Goal: Navigation & Orientation: Find specific page/section

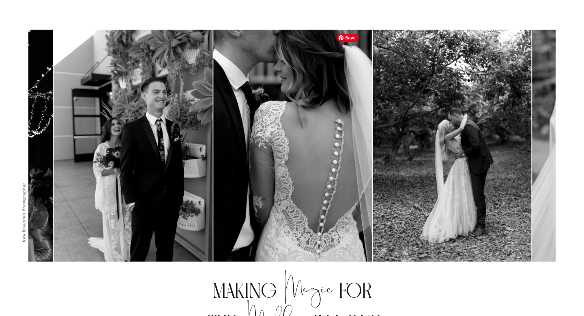
scroll to position [332, 0]
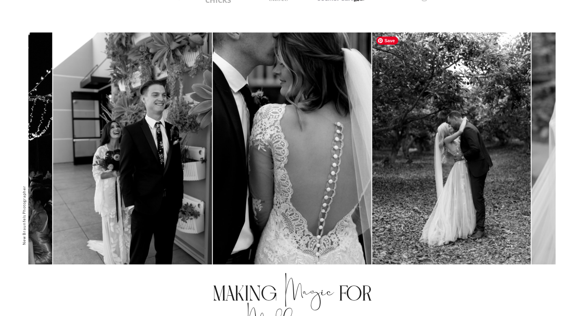
click at [373, 177] on img at bounding box center [452, 151] width 159 height 238
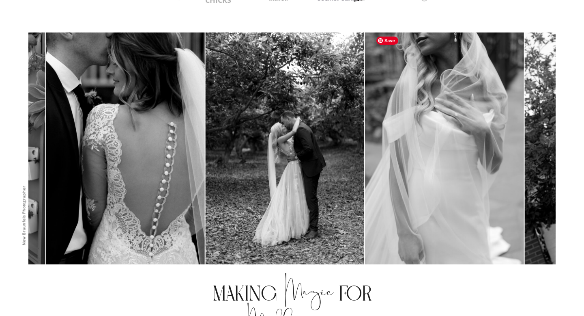
click at [365, 185] on img at bounding box center [444, 151] width 159 height 238
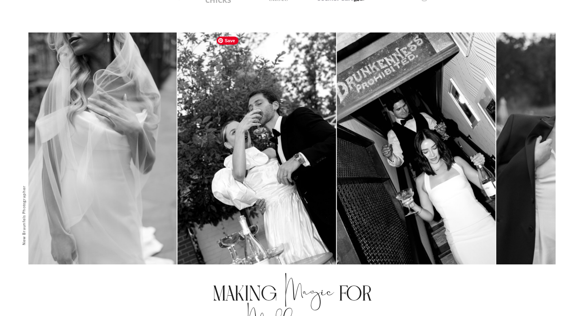
click at [177, 191] on img at bounding box center [256, 151] width 159 height 238
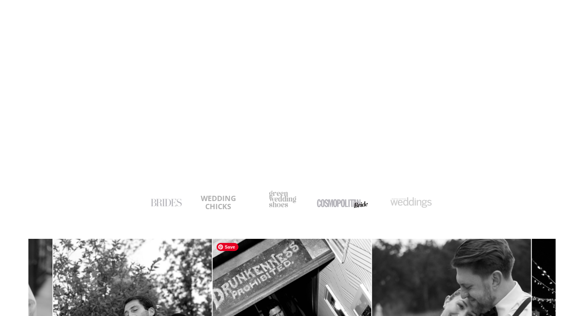
scroll to position [0, 0]
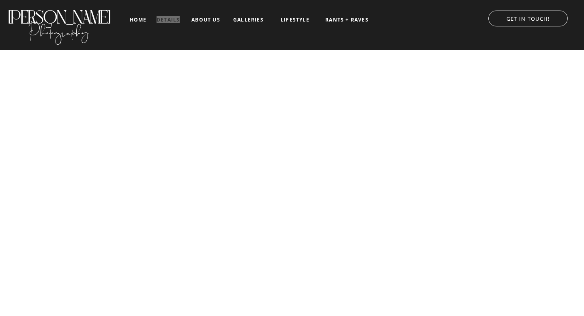
click at [49, 0] on div "details about us home GET IN TOUCH! galleries Photography [PERSON_NAME] RANTS +…" at bounding box center [292, 25] width 487 height 50
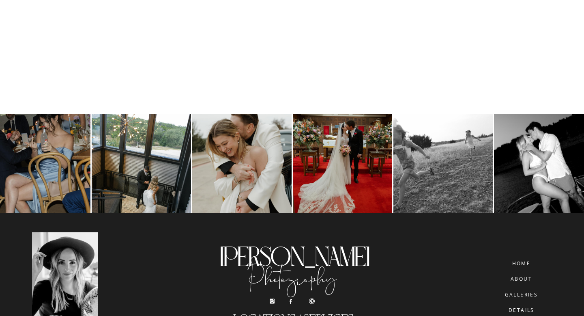
scroll to position [4145, 0]
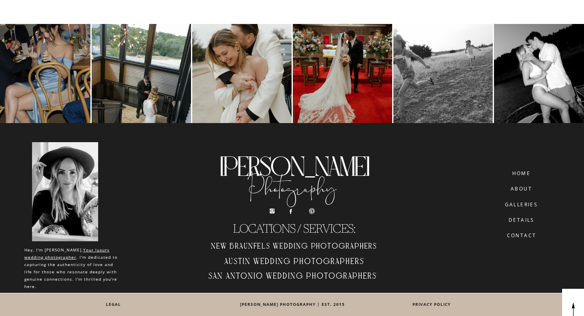
click at [529, 221] on nav "details" at bounding box center [521, 219] width 45 height 5
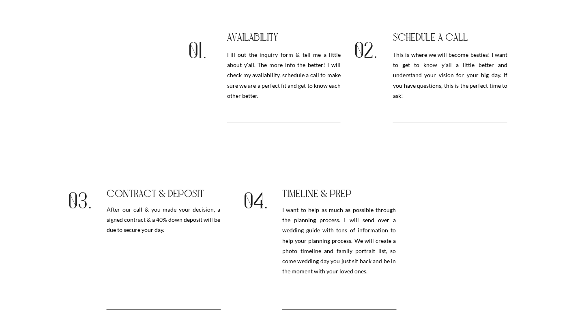
scroll to position [871, 0]
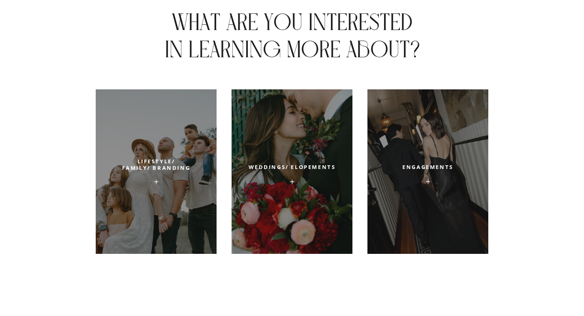
scroll to position [2771, 0]
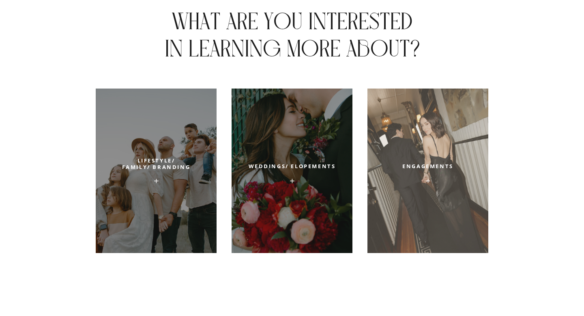
click at [420, 173] on div at bounding box center [428, 170] width 121 height 164
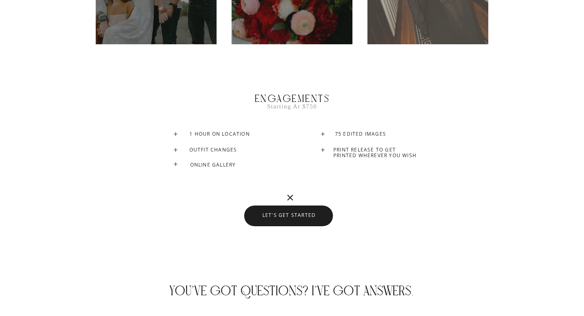
scroll to position [2982, 0]
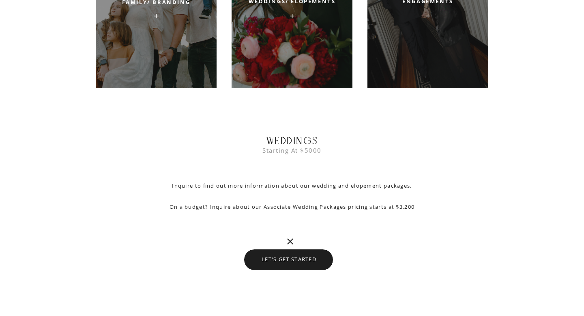
scroll to position [2935, 0]
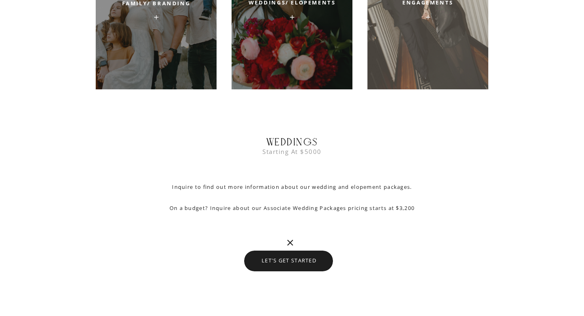
click at [424, 60] on div at bounding box center [428, 7] width 121 height 164
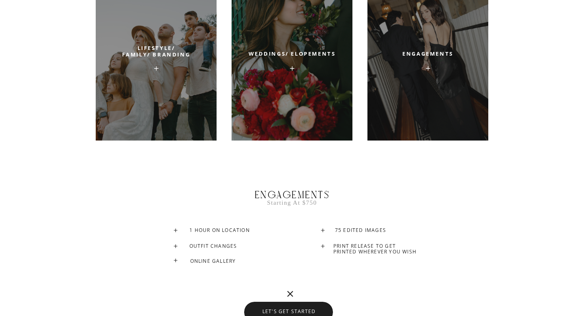
scroll to position [2885, 0]
